Goal: Task Accomplishment & Management: Manage account settings

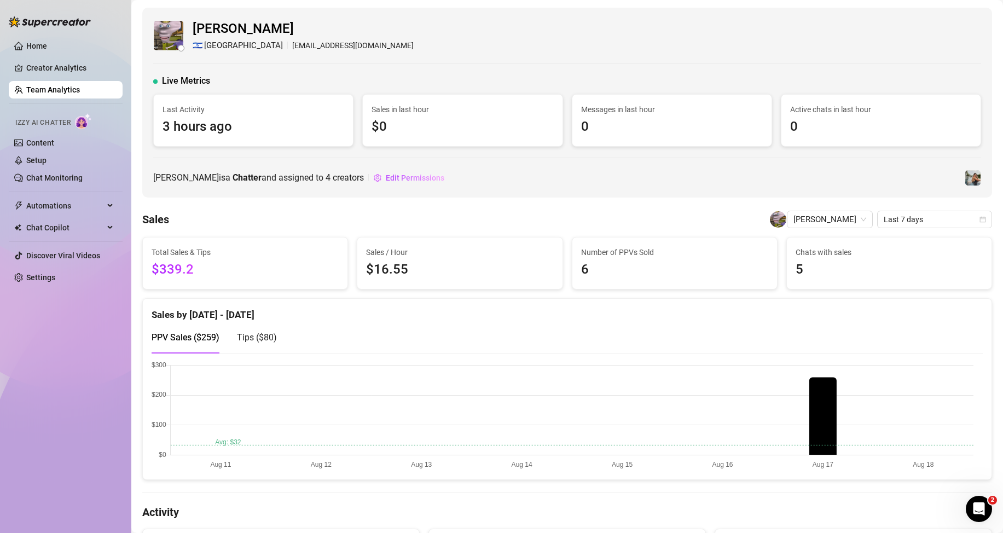
click at [70, 91] on link "Team Analytics" at bounding box center [53, 89] width 54 height 9
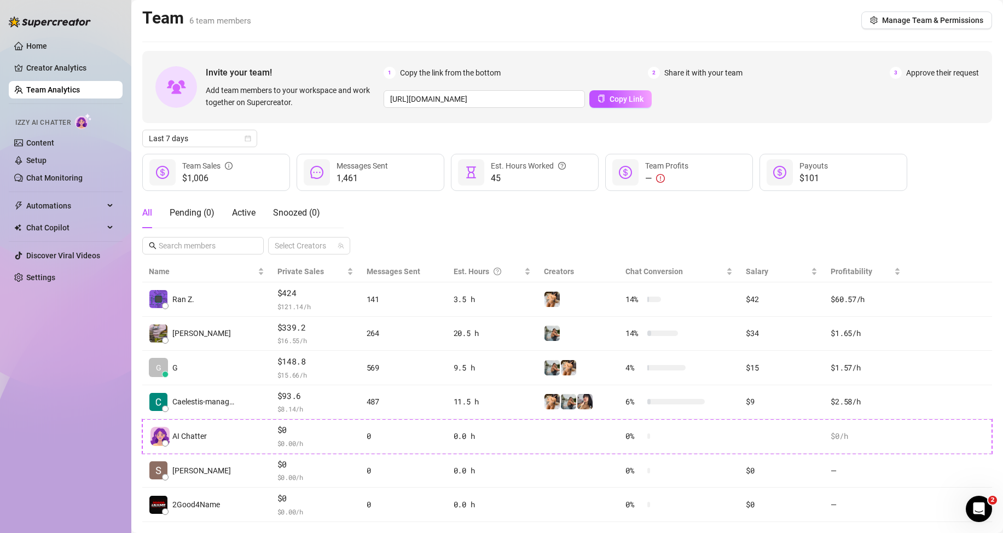
scroll to position [22, 0]
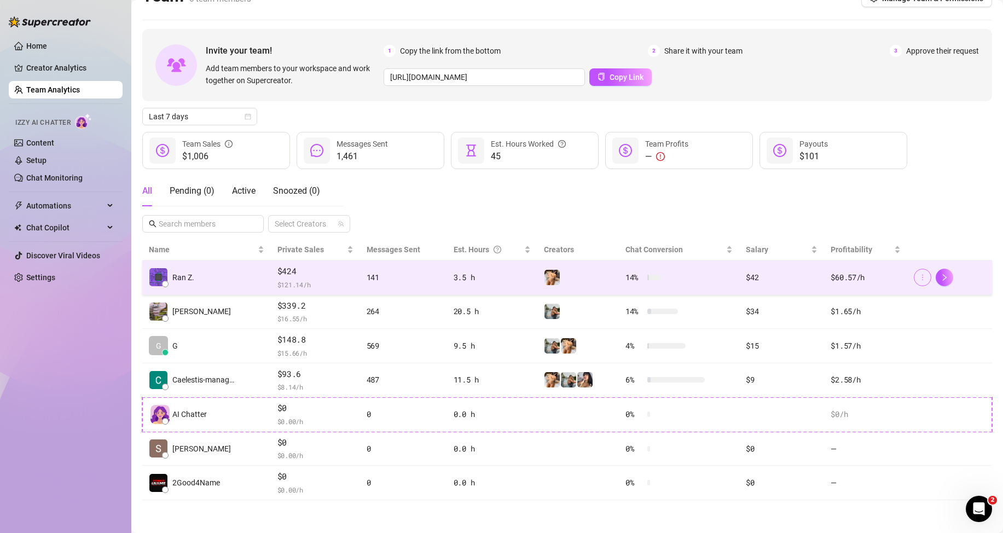
click at [919, 275] on icon "more" at bounding box center [923, 278] width 8 height 8
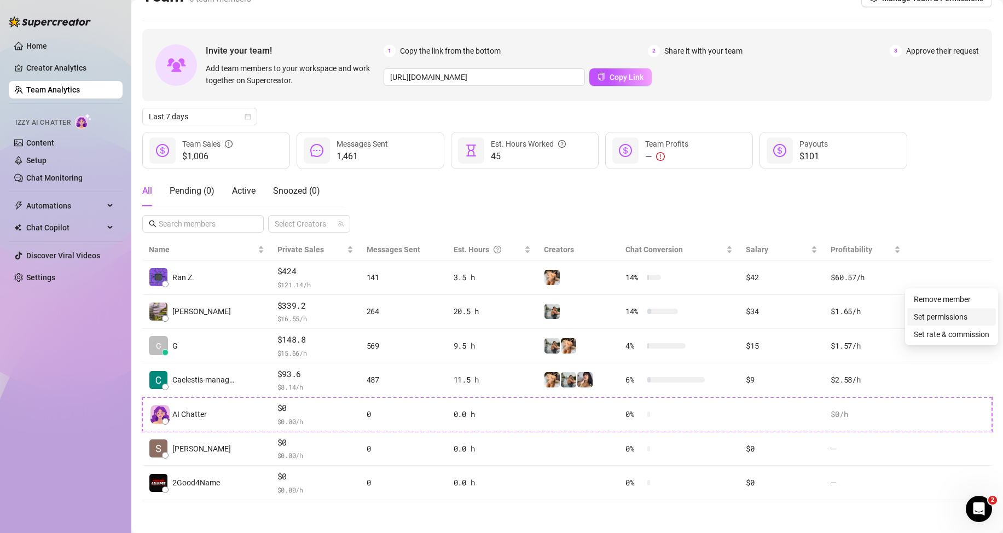
click at [968, 321] on link "Set permissions" at bounding box center [941, 316] width 54 height 9
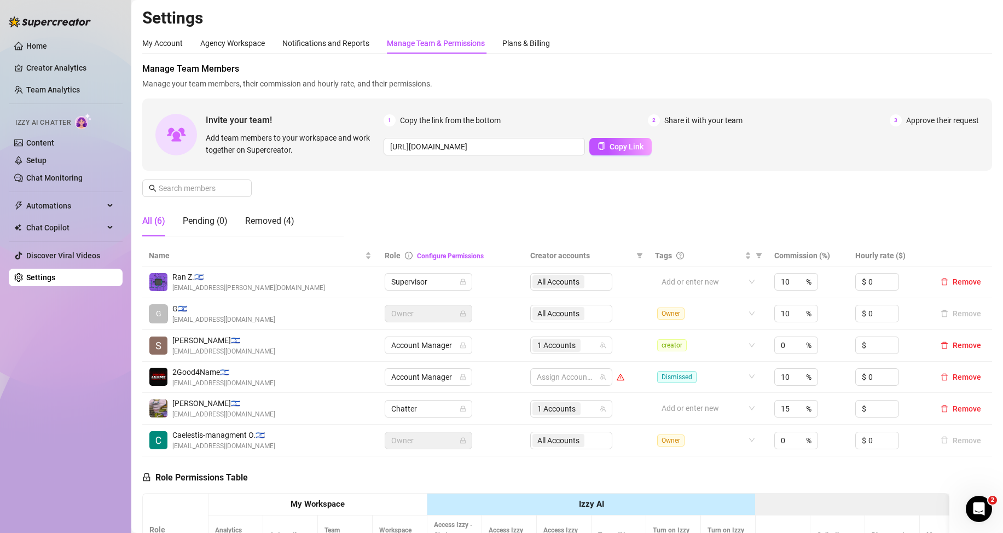
click at [583, 281] on div "All Accounts" at bounding box center [571, 282] width 82 height 18
click at [569, 280] on div "All Accounts" at bounding box center [571, 282] width 82 height 18
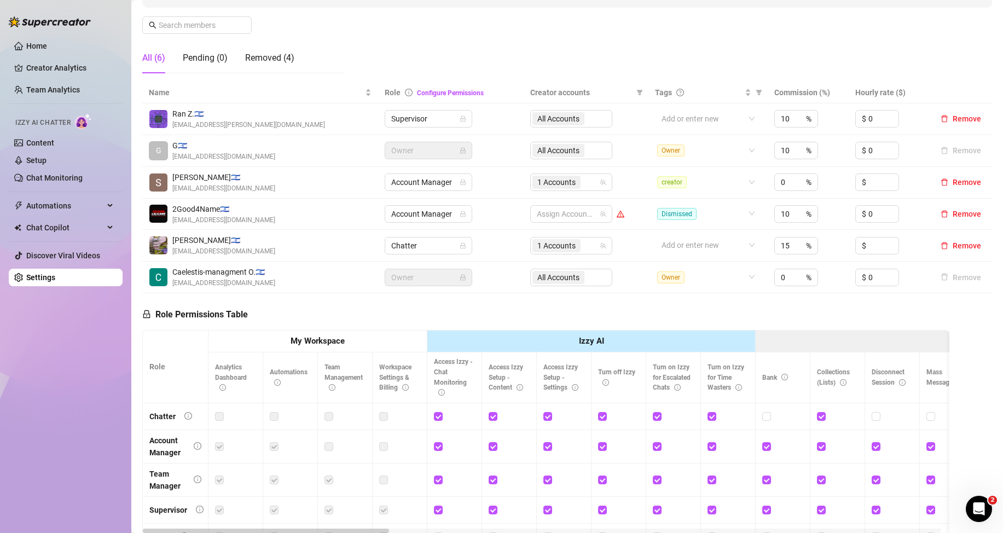
scroll to position [164, 0]
click at [563, 119] on div "All Accounts" at bounding box center [571, 118] width 82 height 18
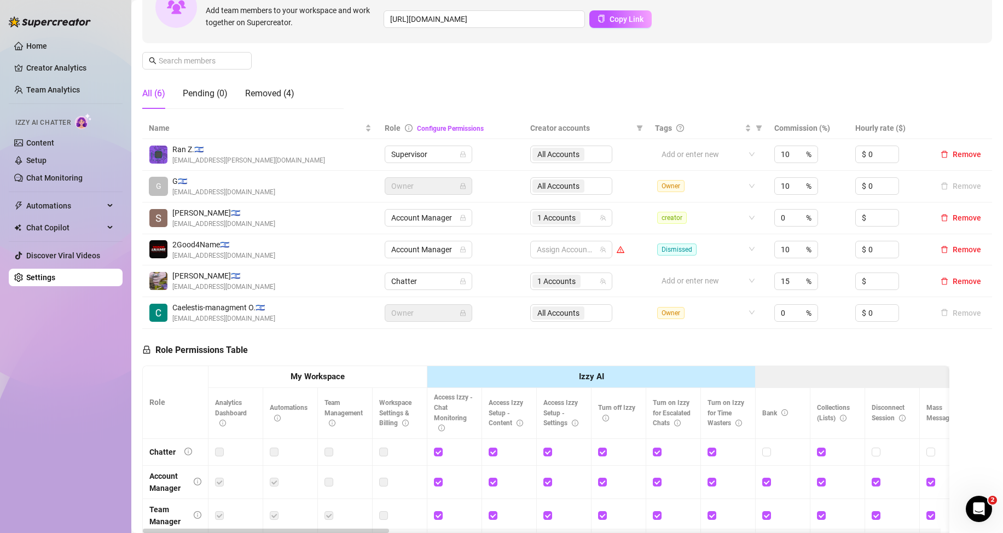
scroll to position [109, 0]
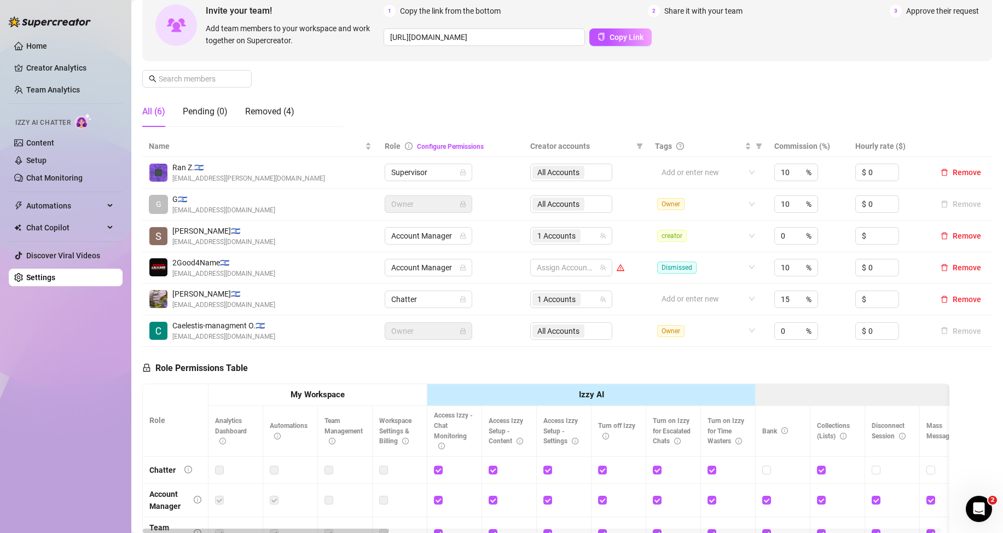
click at [583, 174] on div "All Accounts" at bounding box center [571, 173] width 82 height 18
click at [558, 173] on div "All Accounts" at bounding box center [571, 173] width 82 height 18
click at [454, 146] on link "Configure Permissions" at bounding box center [450, 147] width 67 height 8
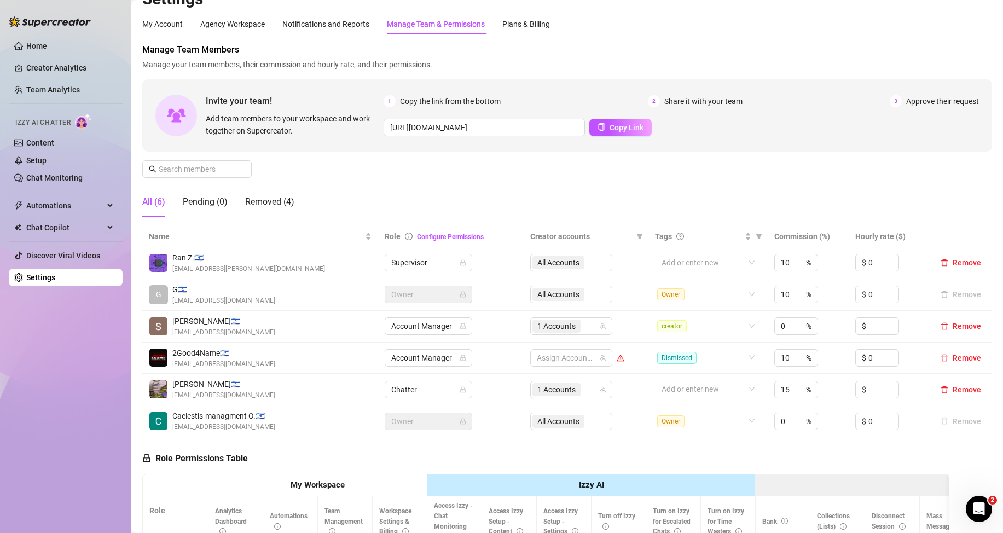
scroll to position [0, 0]
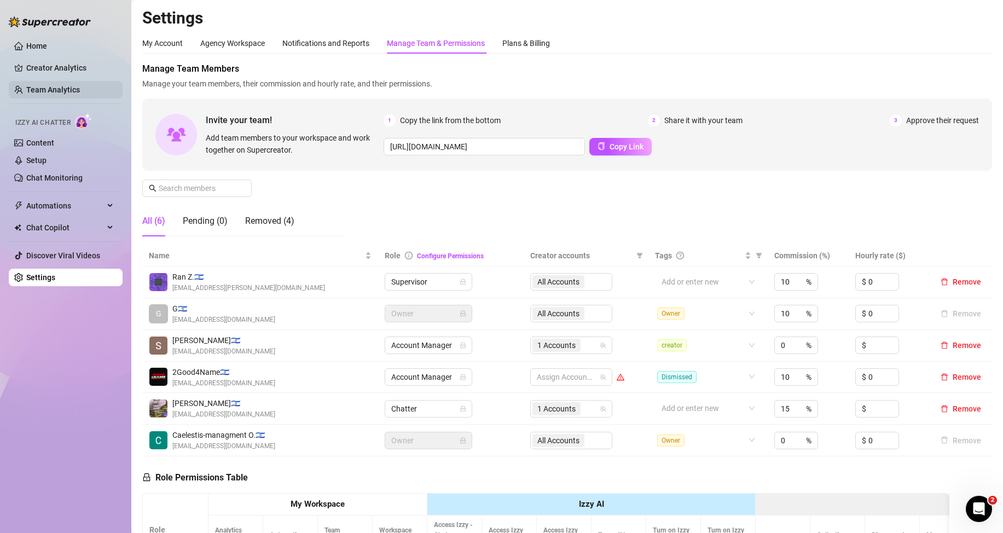
click at [63, 90] on link "Team Analytics" at bounding box center [53, 89] width 54 height 9
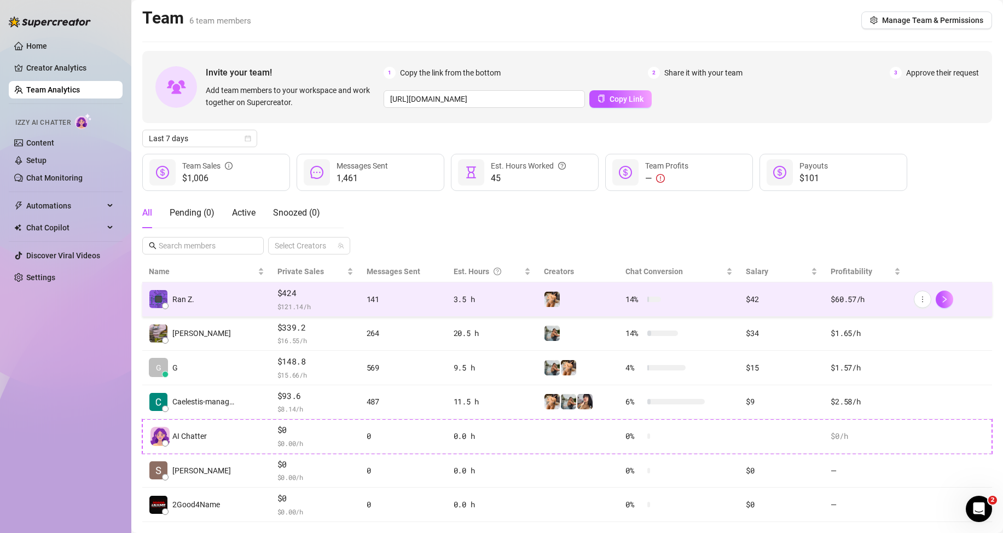
click at [253, 300] on td "Ran Z." at bounding box center [206, 299] width 129 height 34
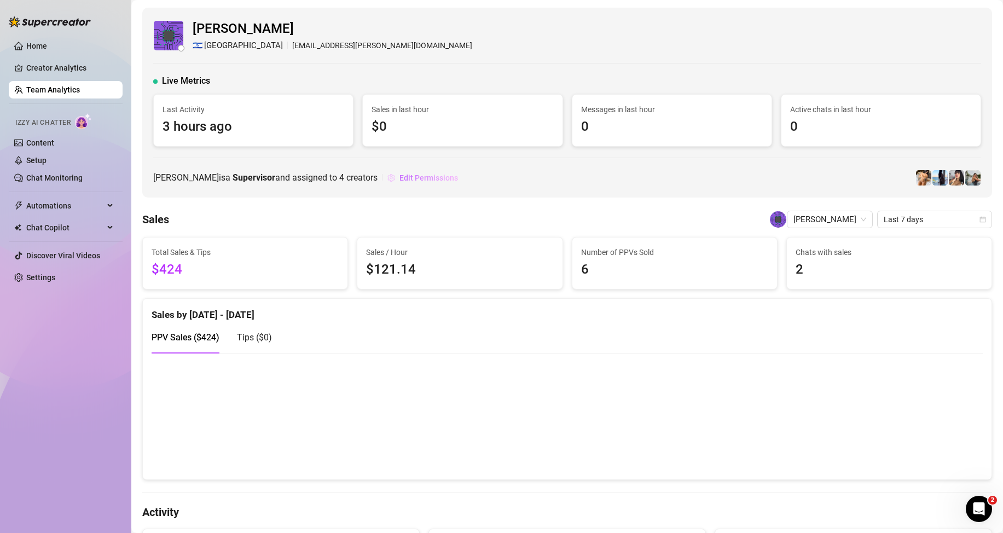
click at [430, 176] on span "Edit Permissions" at bounding box center [428, 177] width 59 height 9
